Goal: Use online tool/utility: Utilize a website feature to perform a specific function

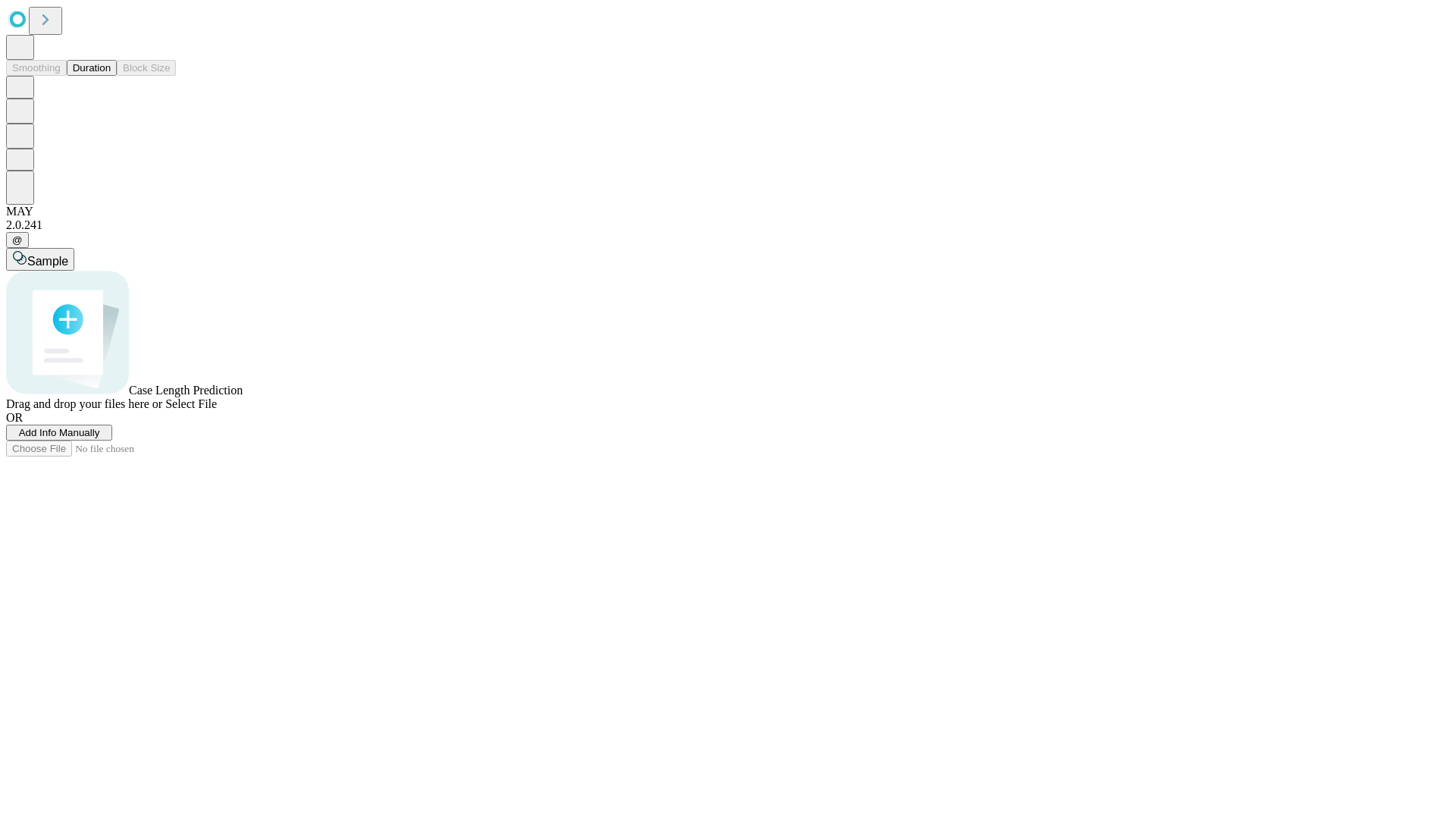
click at [100, 438] on span "Add Info Manually" at bounding box center [59, 432] width 81 height 12
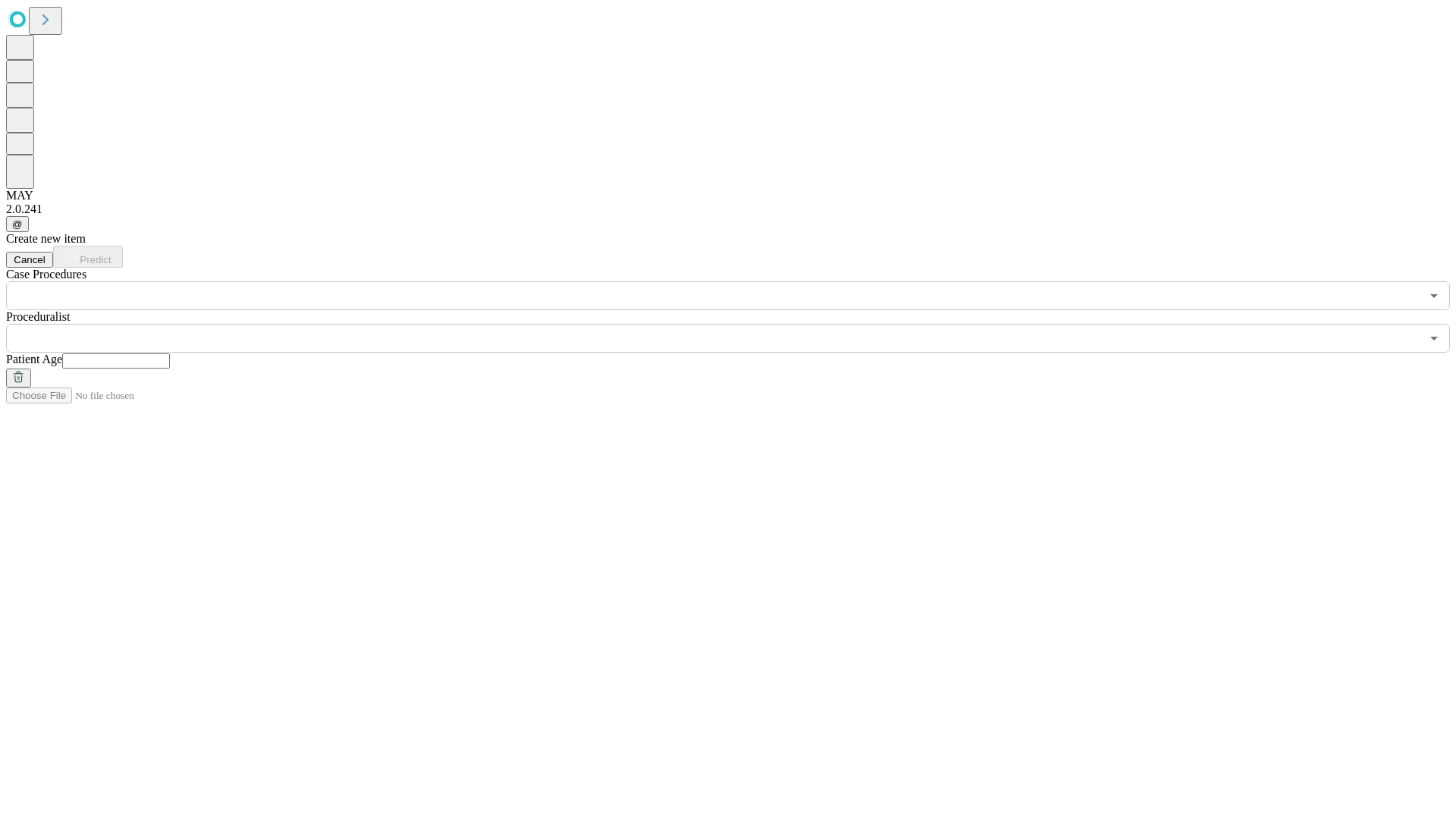
click at [170, 353] on input "text" at bounding box center [116, 360] width 107 height 15
type input "**"
click at [738, 324] on input "text" at bounding box center [713, 338] width 1414 height 29
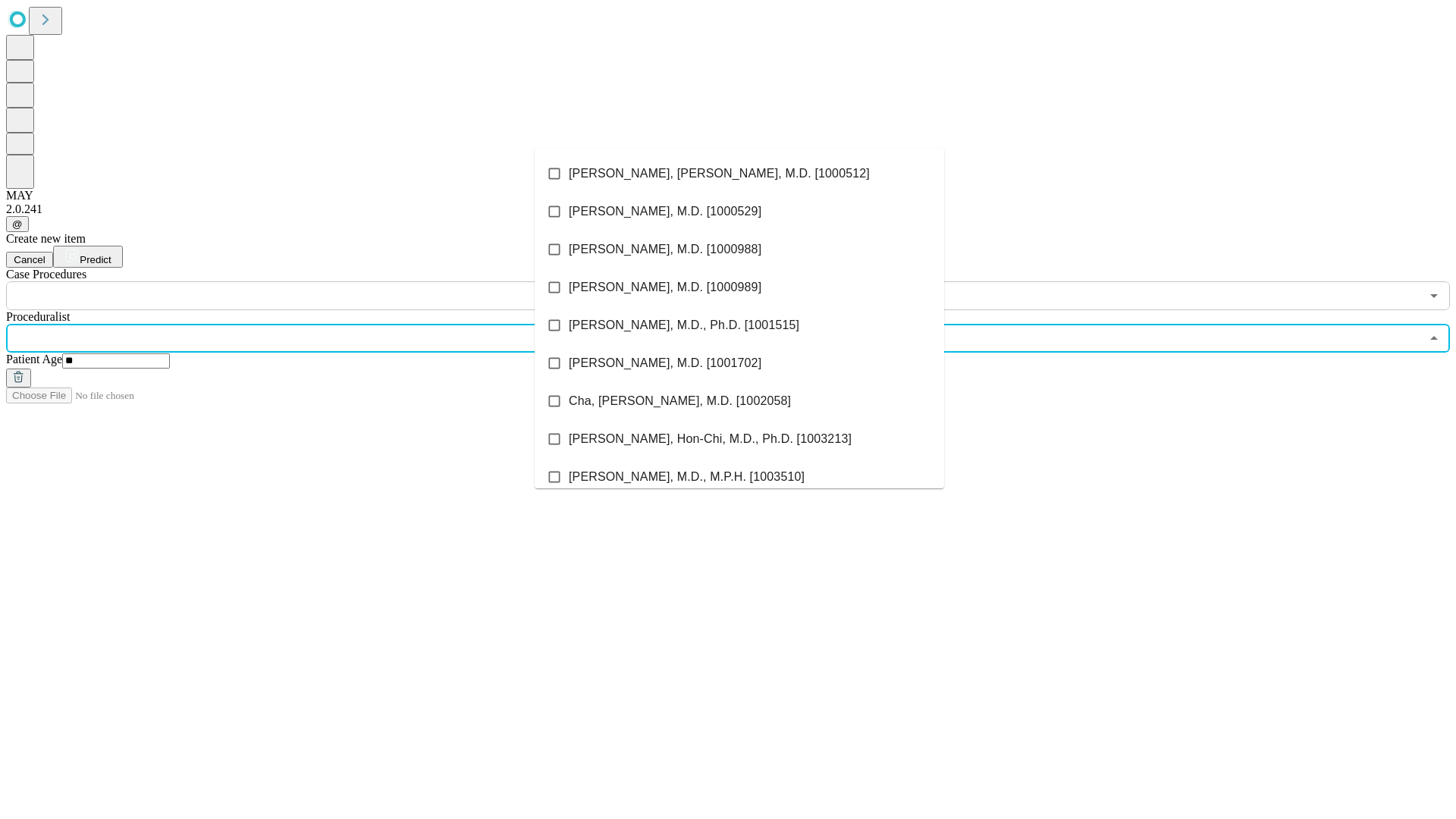
click at [739, 174] on li "[PERSON_NAME], [PERSON_NAME], M.D. [1000512]" at bounding box center [740, 174] width 410 height 38
click at [318, 281] on input "text" at bounding box center [713, 295] width 1414 height 29
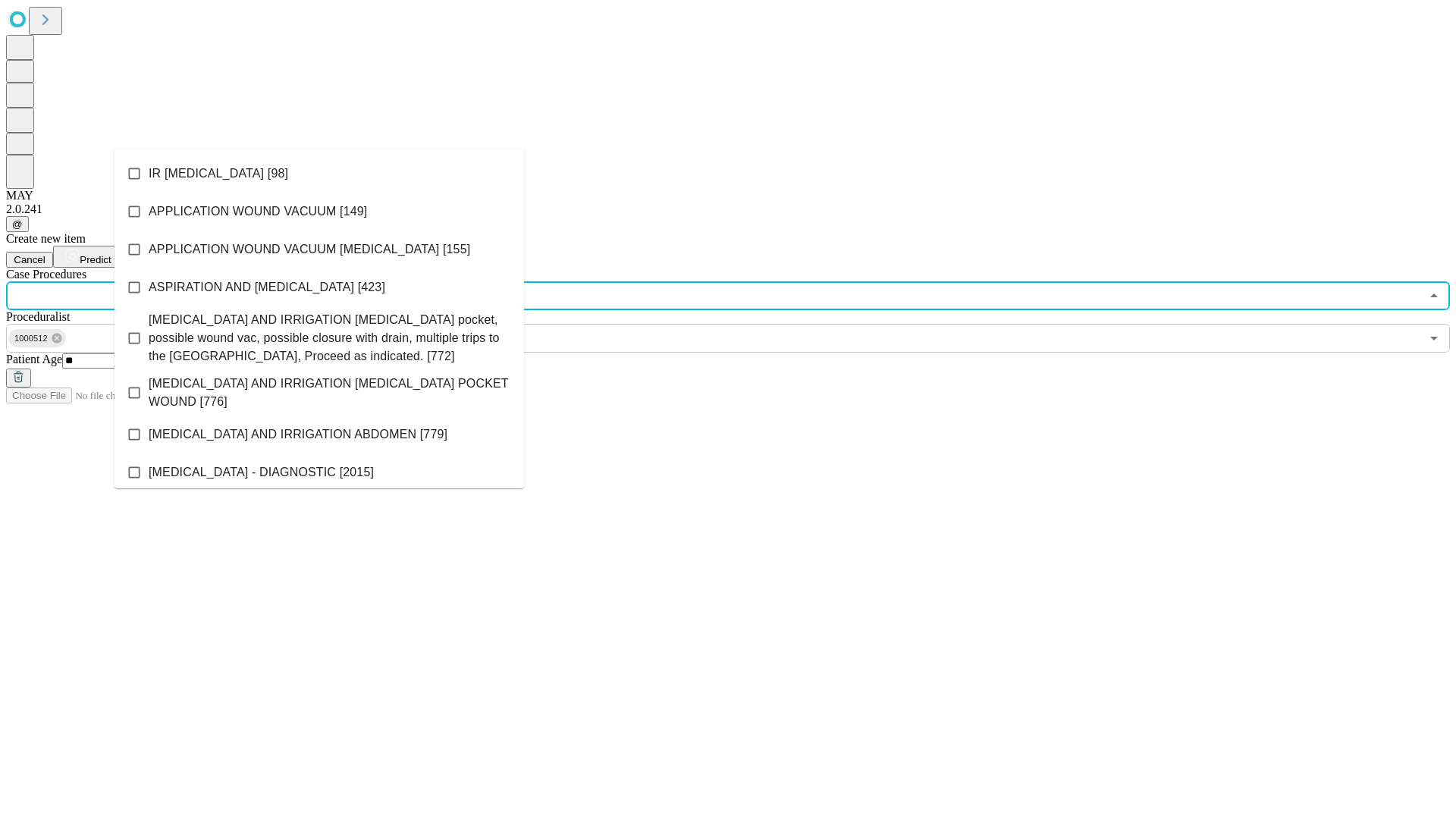
click at [319, 174] on li "IR [MEDICAL_DATA] [98]" at bounding box center [319, 174] width 410 height 38
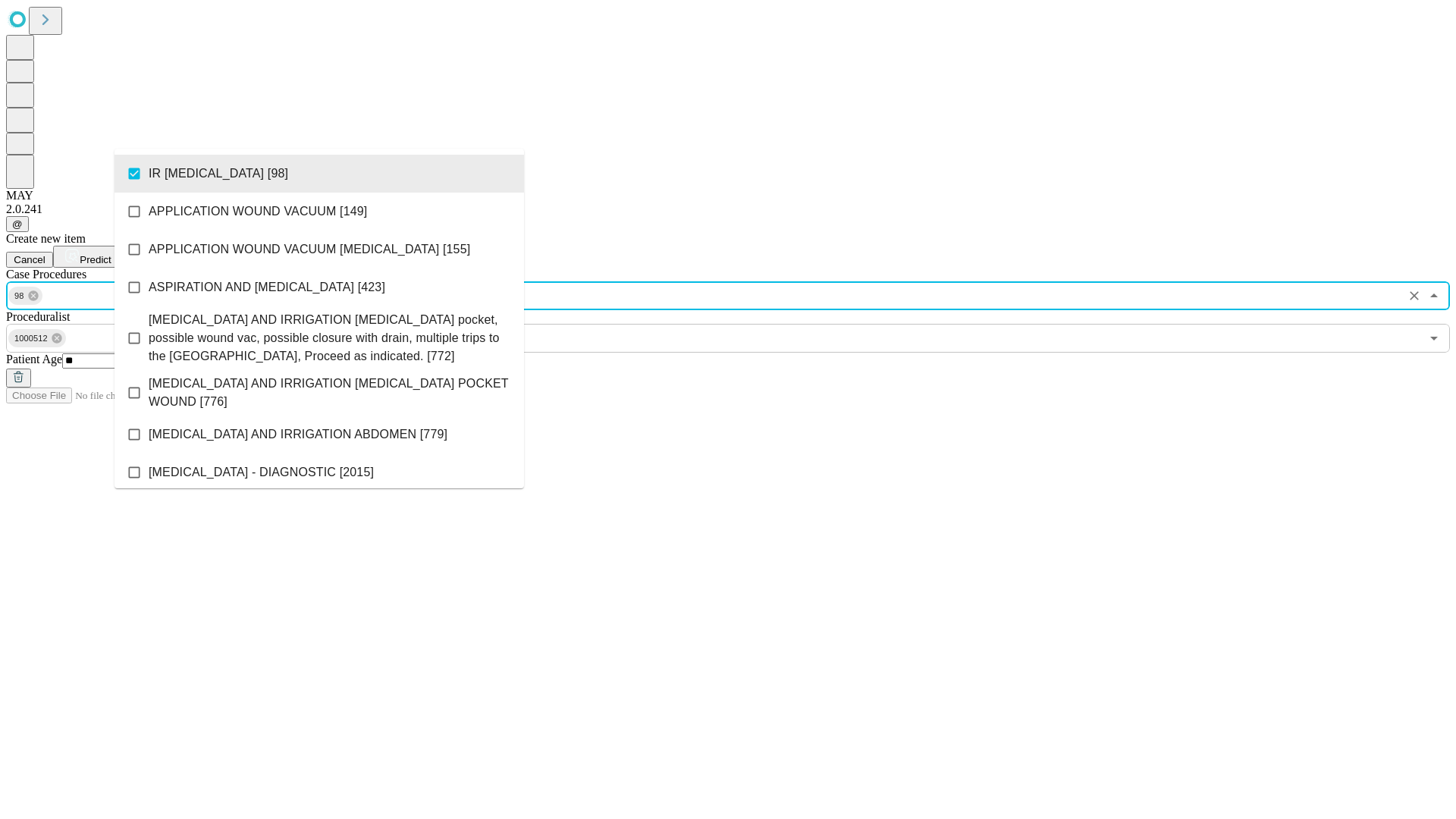
click at [111, 254] on span "Predict" at bounding box center [95, 259] width 31 height 12
